Goal: Transaction & Acquisition: Subscribe to service/newsletter

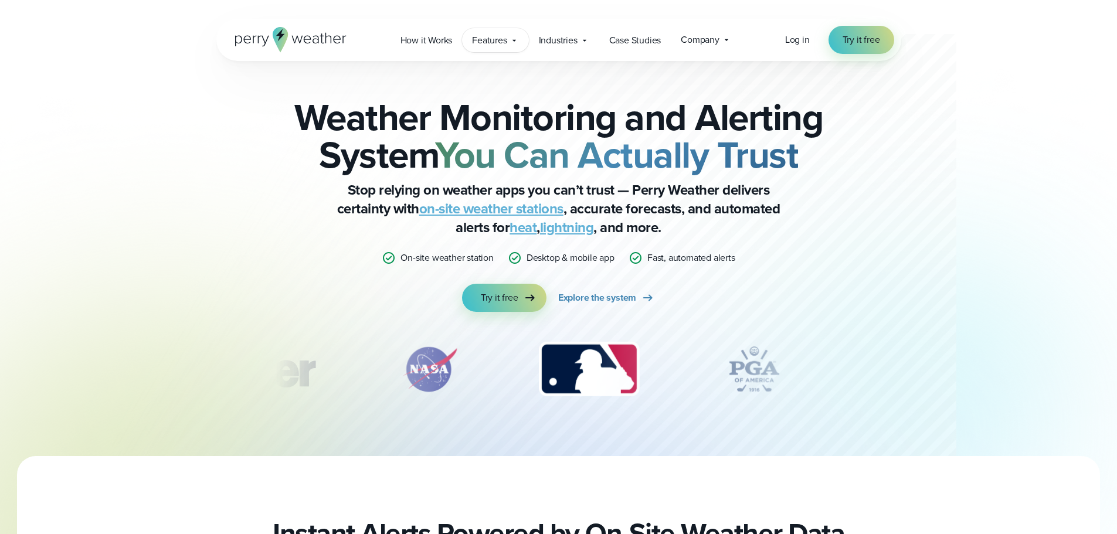
click at [515, 45] on div "Features Explore All Features Explore Perry Weather's on-site weather hardware …" at bounding box center [495, 40] width 66 height 24
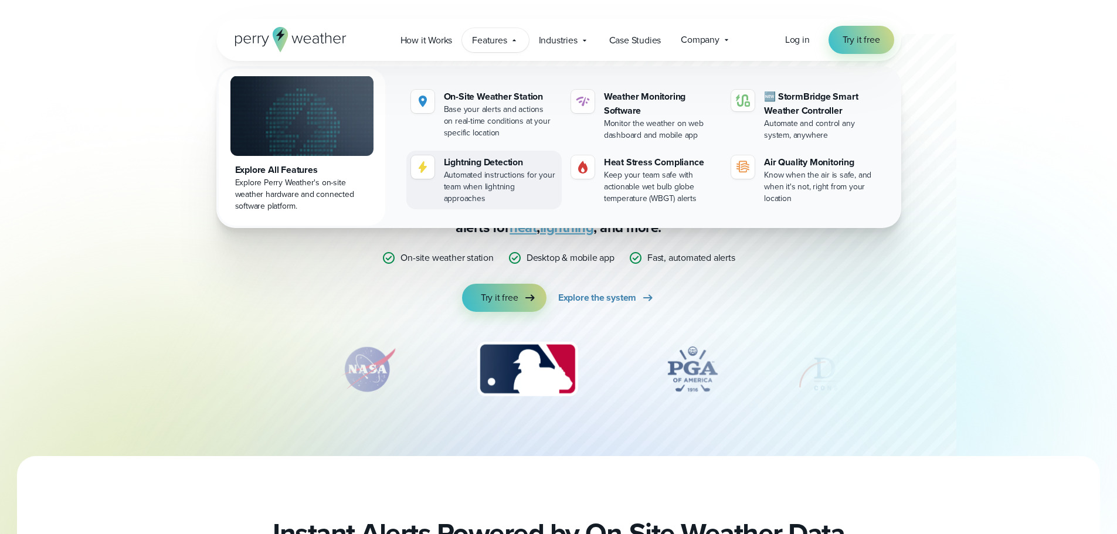
click at [487, 165] on div "Lightning Detection" at bounding box center [500, 162] width 113 height 14
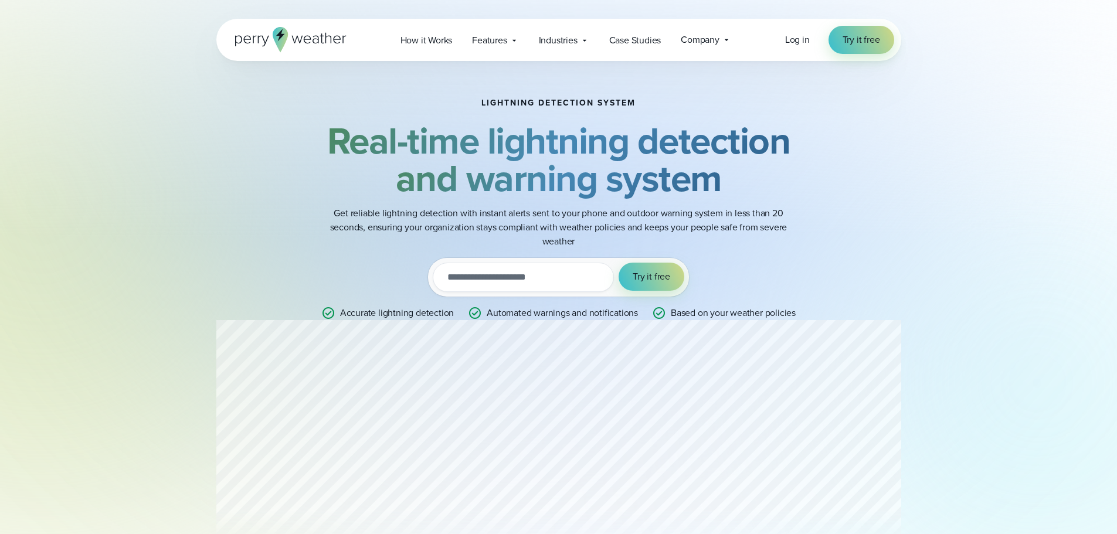
click at [539, 287] on input "email" at bounding box center [523, 277] width 181 height 29
type input "*"
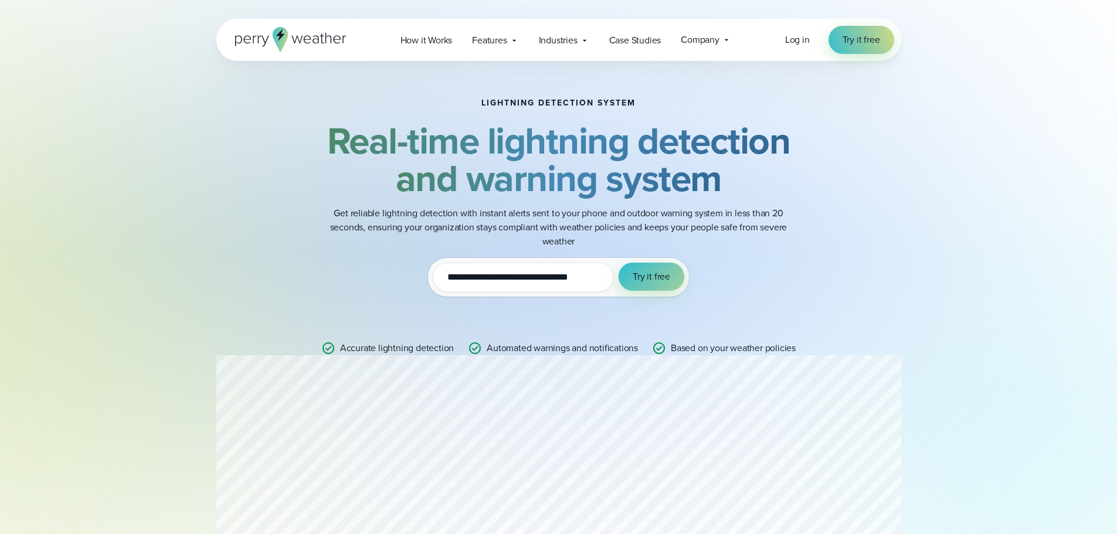
type input "**********"
click at [652, 277] on span "Try it free" at bounding box center [652, 277] width 38 height 14
